Goal: Task Accomplishment & Management: Use online tool/utility

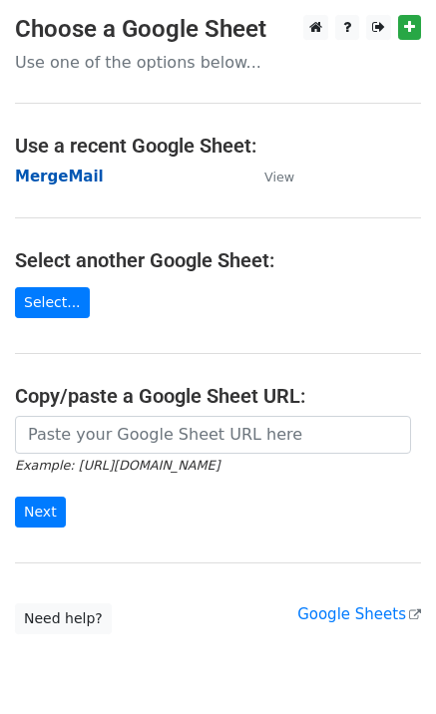
click at [66, 178] on strong "MergeMail" at bounding box center [59, 177] width 89 height 18
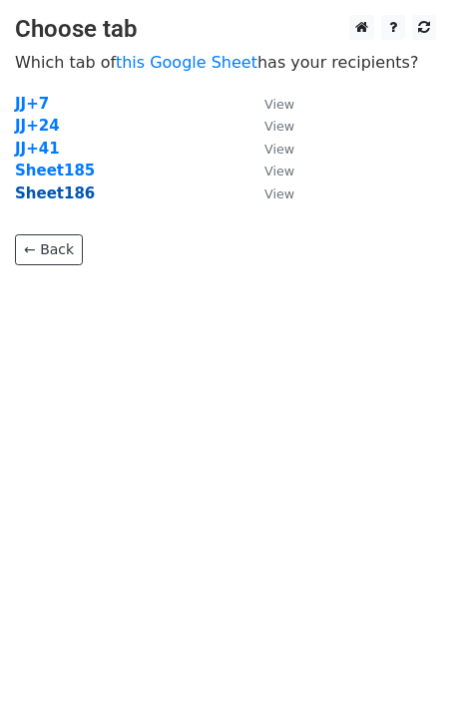
click at [72, 200] on strong "Sheet186" at bounding box center [55, 194] width 80 height 18
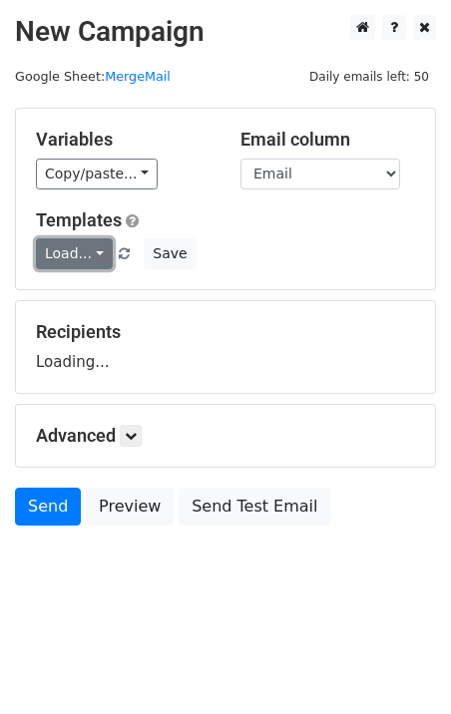
click at [84, 255] on link "Load..." at bounding box center [74, 253] width 77 height 31
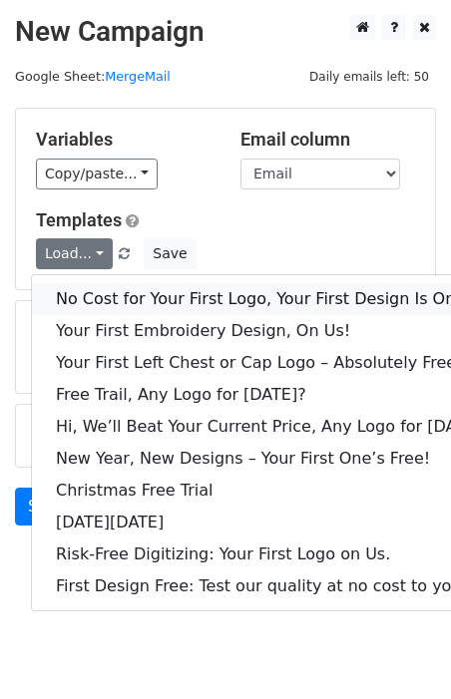
click at [114, 289] on link "No Cost for Your First Logo, Your First Design Is On Us!" at bounding box center [273, 299] width 482 height 32
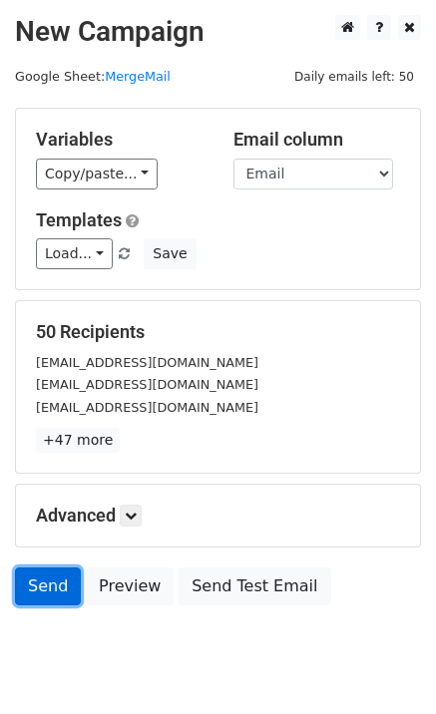
click at [27, 581] on link "Send" at bounding box center [48, 587] width 66 height 38
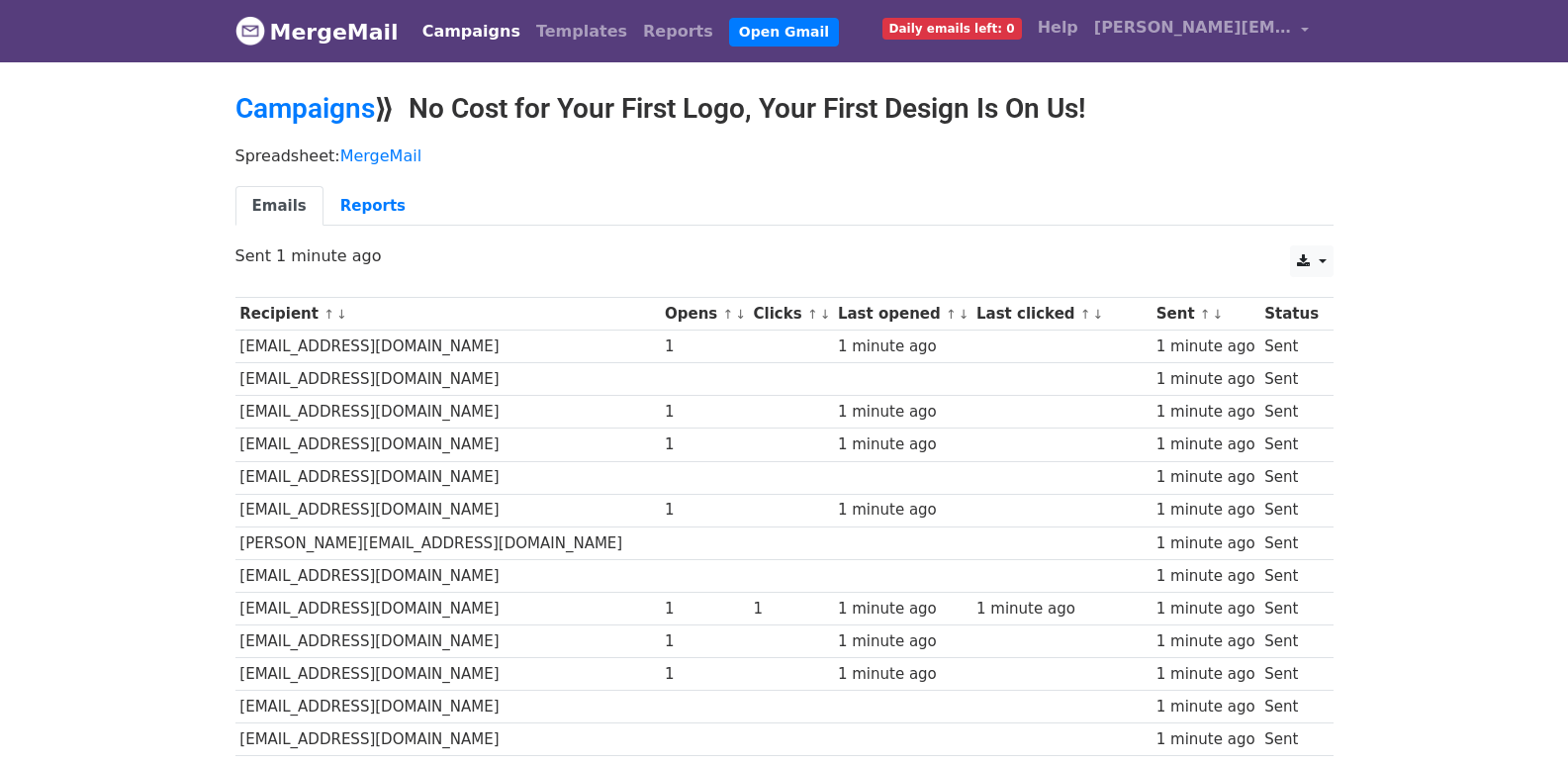
scroll to position [1378, 0]
